Goal: Navigation & Orientation: Find specific page/section

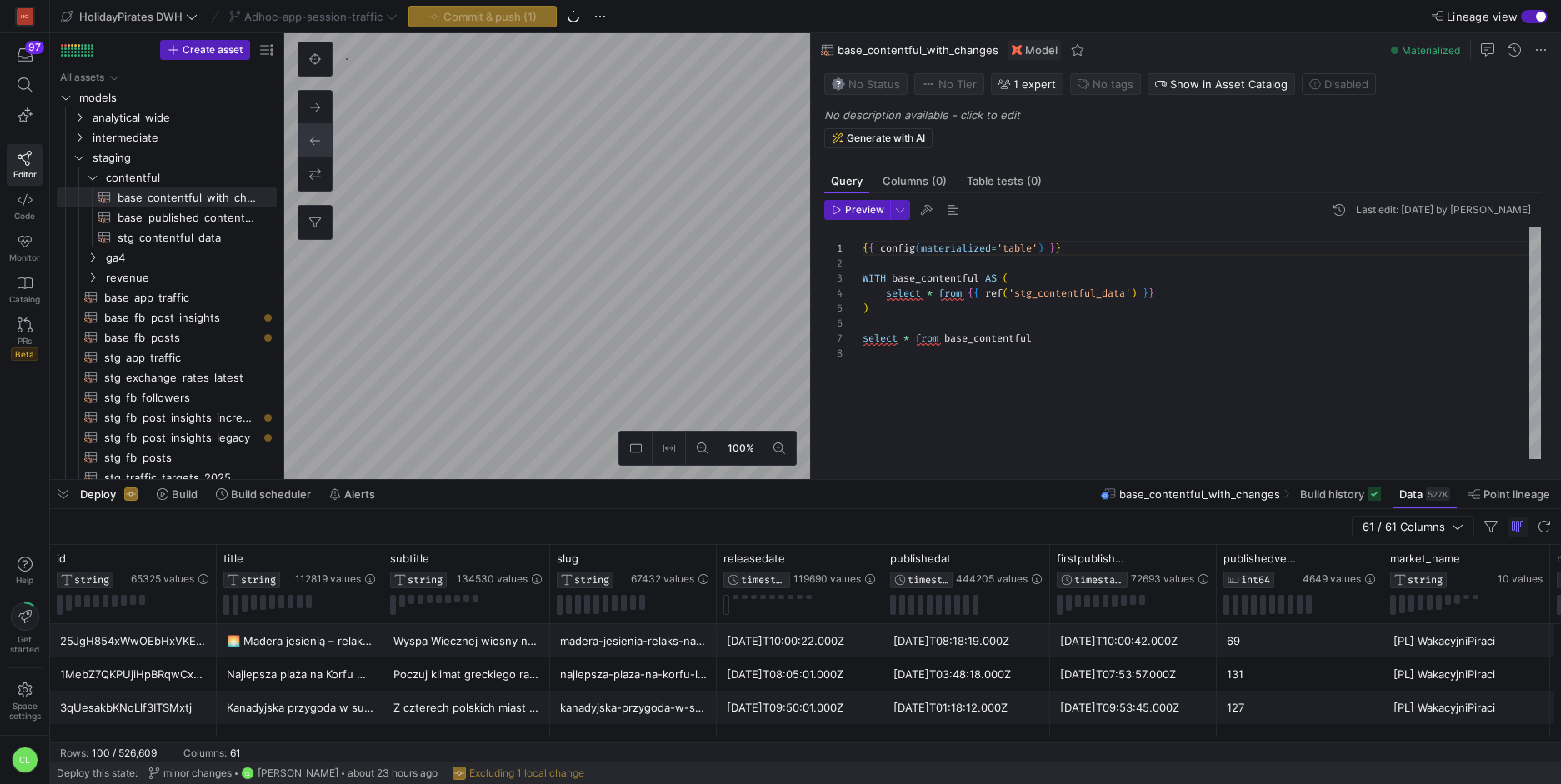
scroll to position [105, 0]
click at [579, 497] on div "Deploy Build Build scheduler Alerts base_contentful_with_changes Build history …" at bounding box center [804, 494] width 1510 height 28
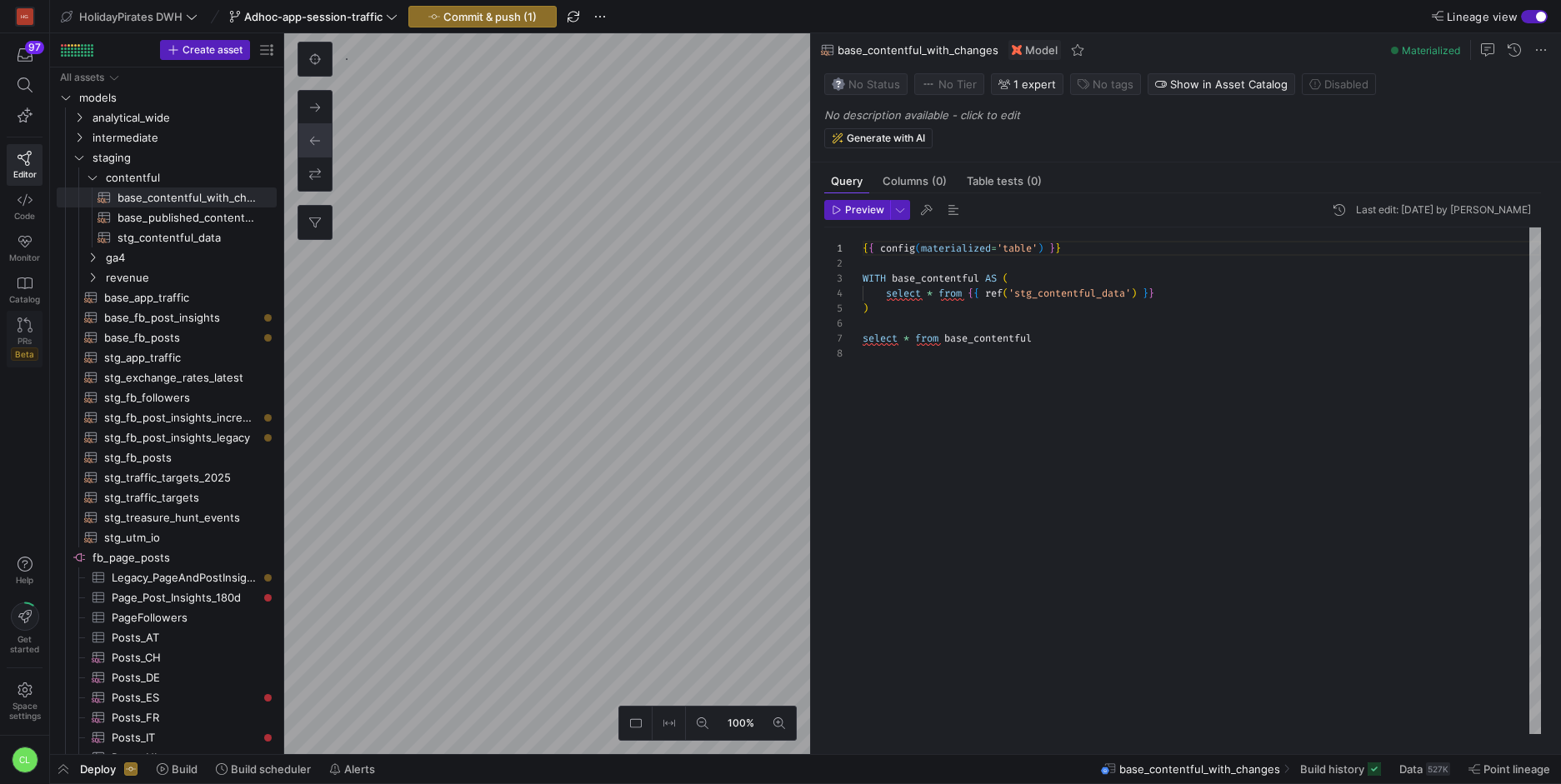
click at [33, 324] on link "PRs Beta" at bounding box center [24, 338] width 36 height 57
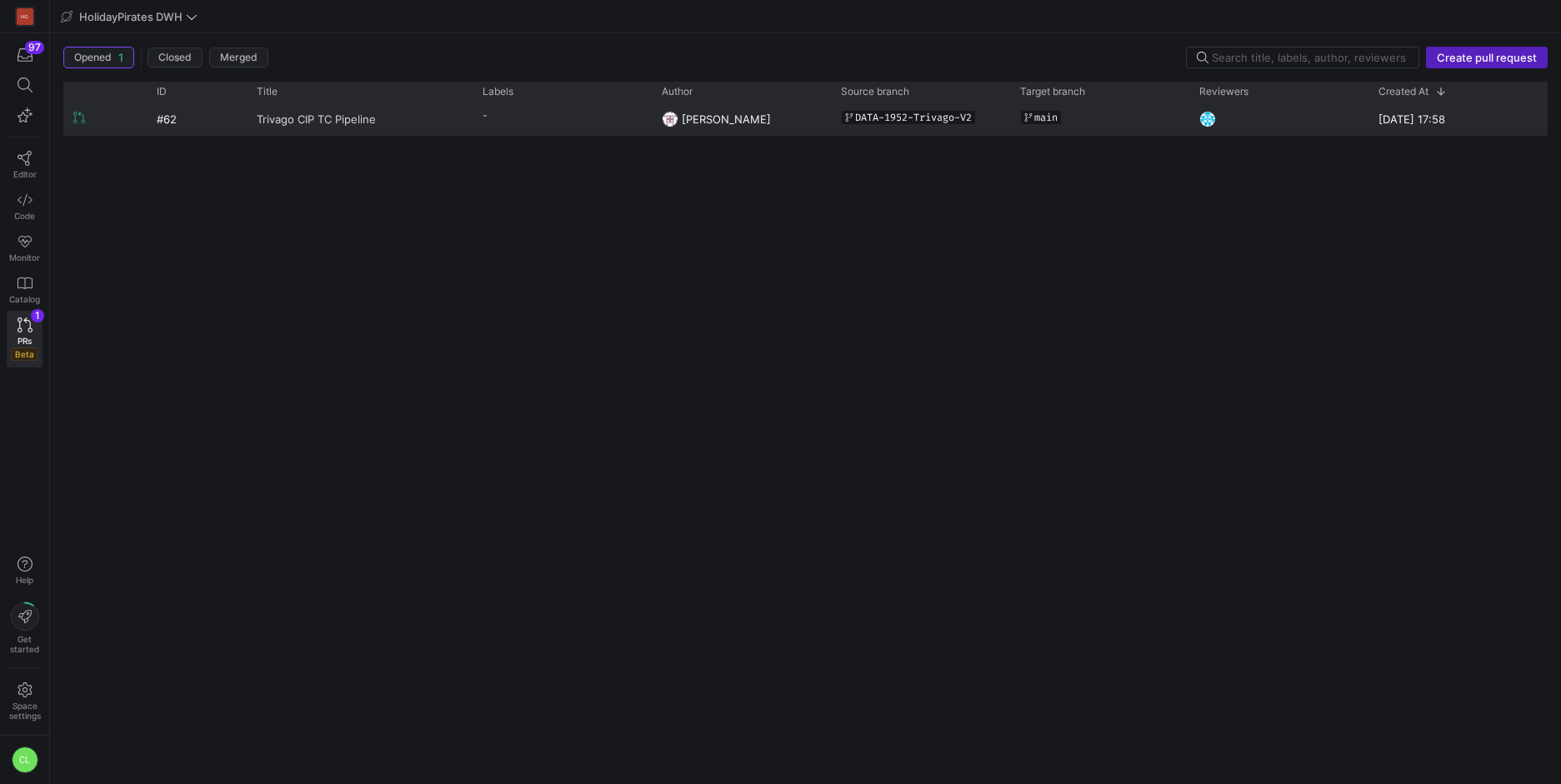
click at [348, 119] on span "Trivago CIP TC Pipeline" at bounding box center [316, 118] width 120 height 31
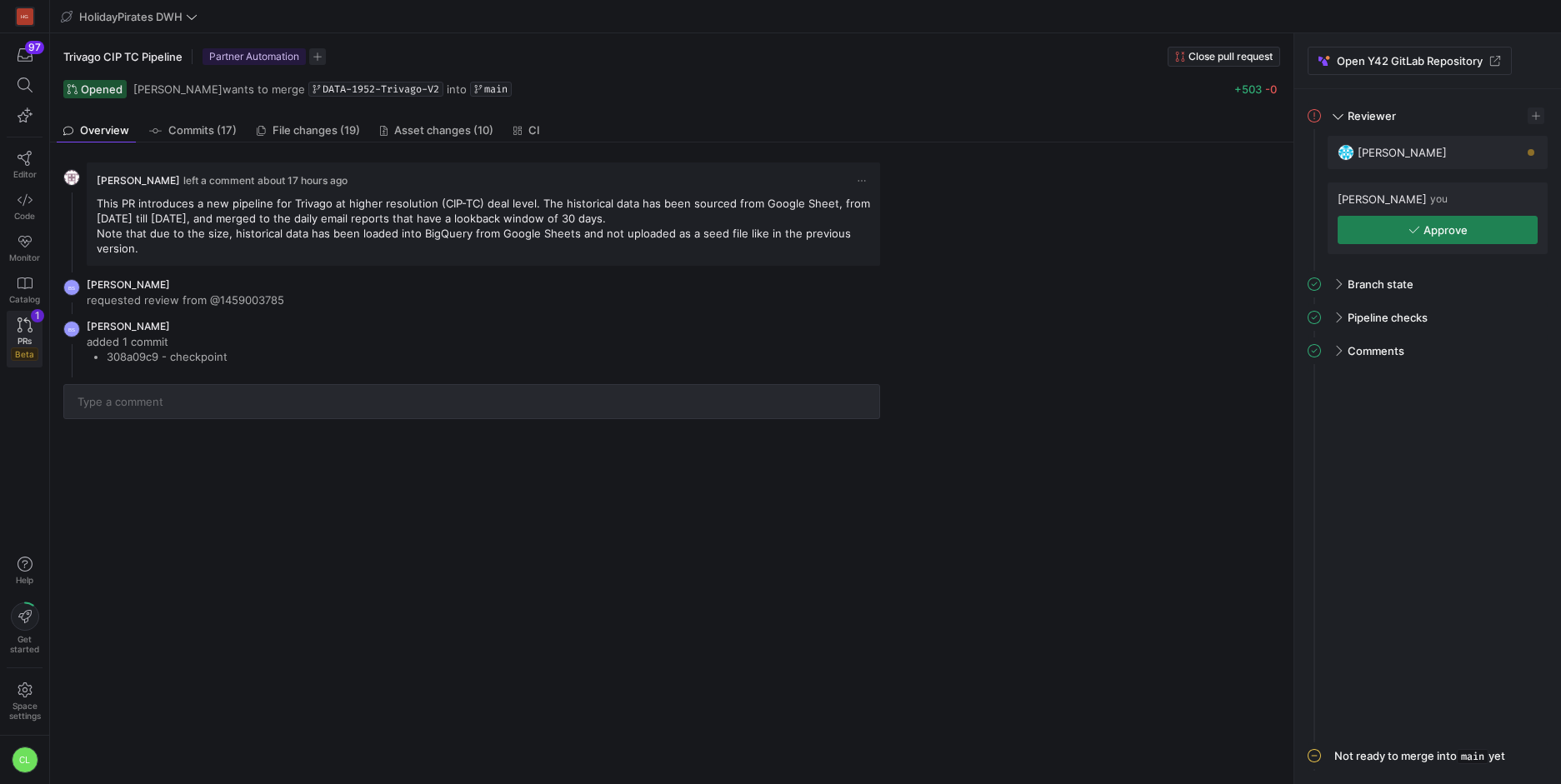
click at [27, 324] on icon at bounding box center [24, 324] width 15 height 15
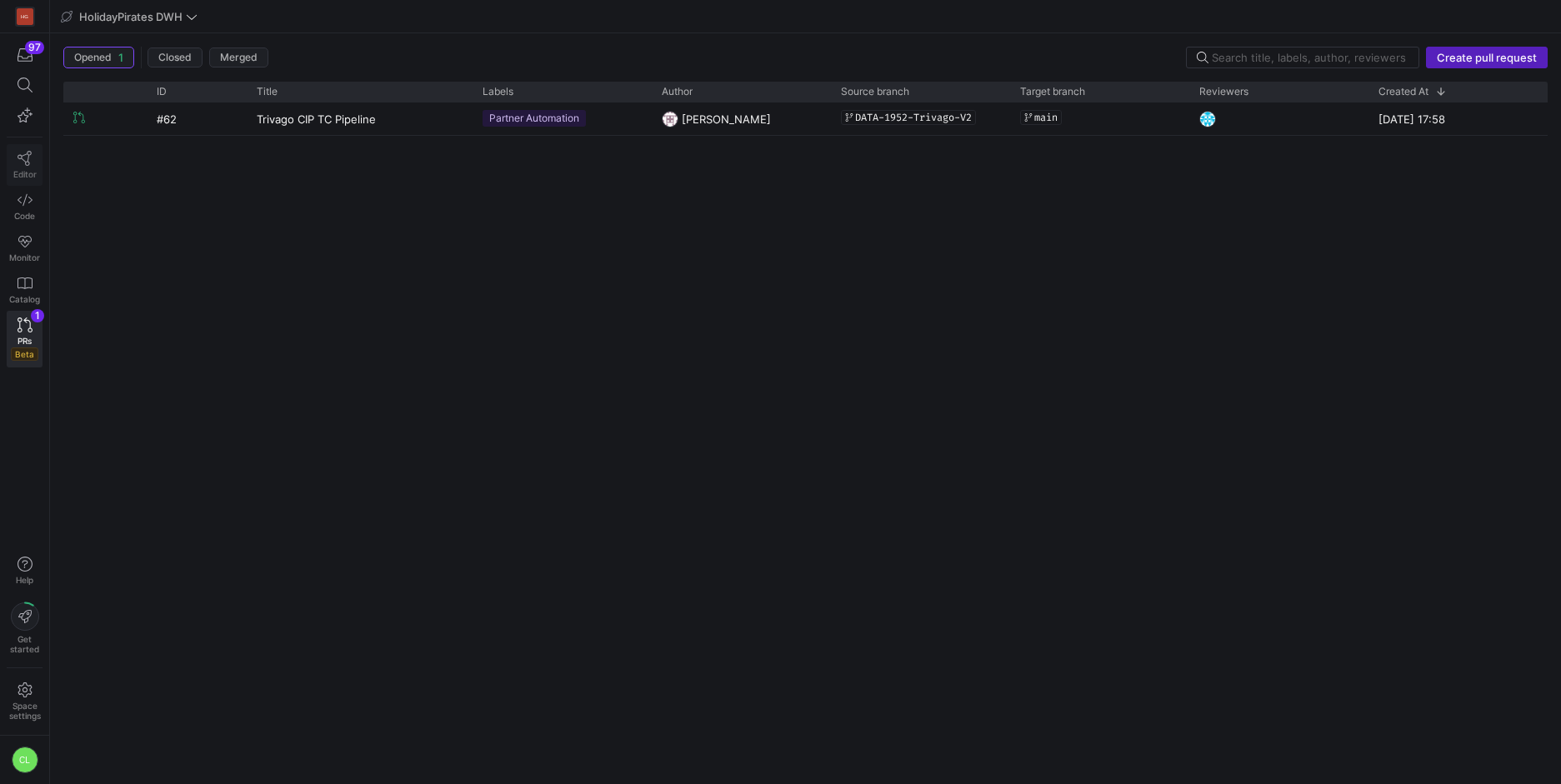
click at [31, 174] on span "Editor" at bounding box center [24, 174] width 24 height 10
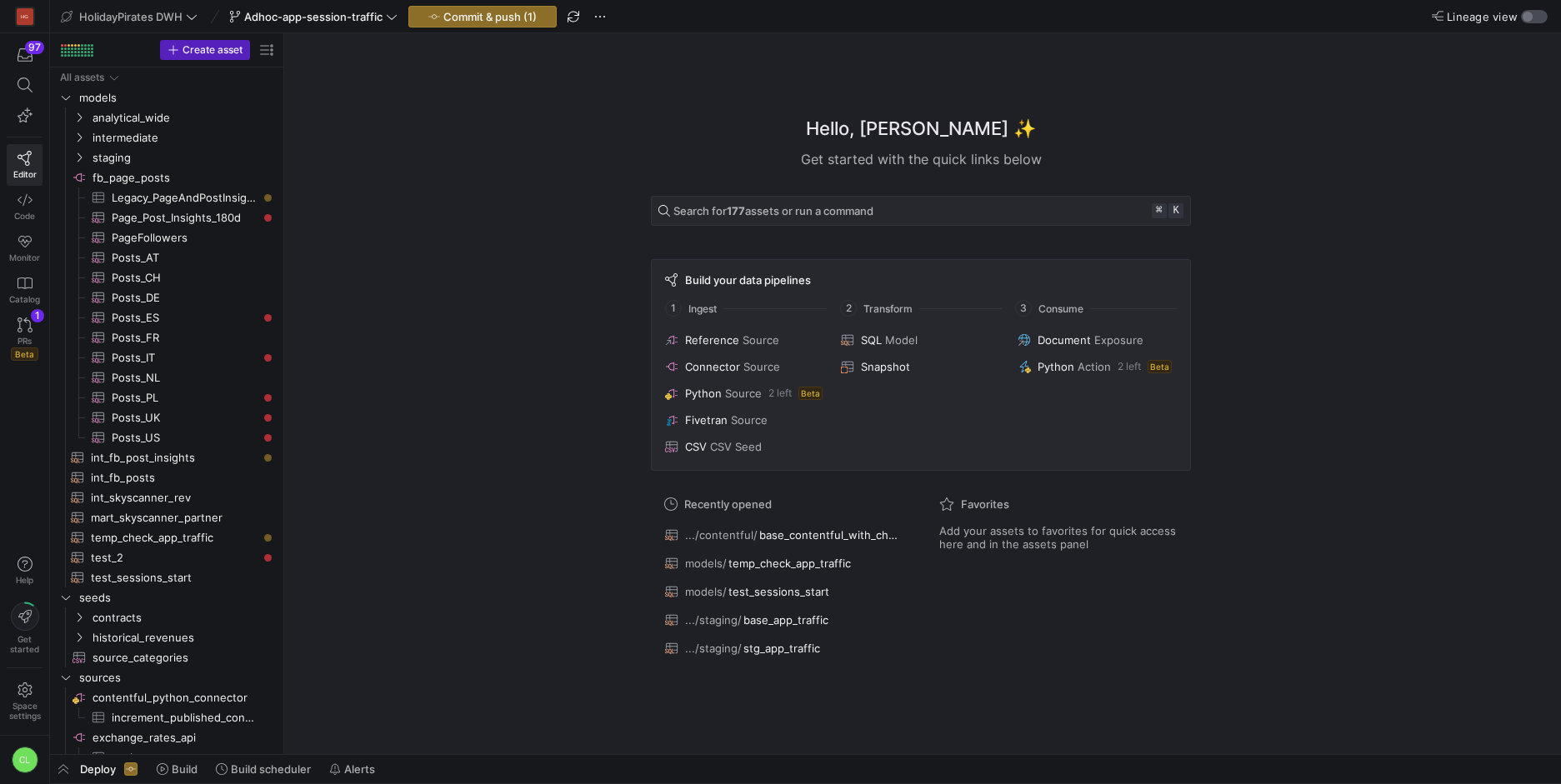
click at [1533, 14] on div "button" at bounding box center [1534, 16] width 27 height 13
